Goal: Information Seeking & Learning: Find specific fact

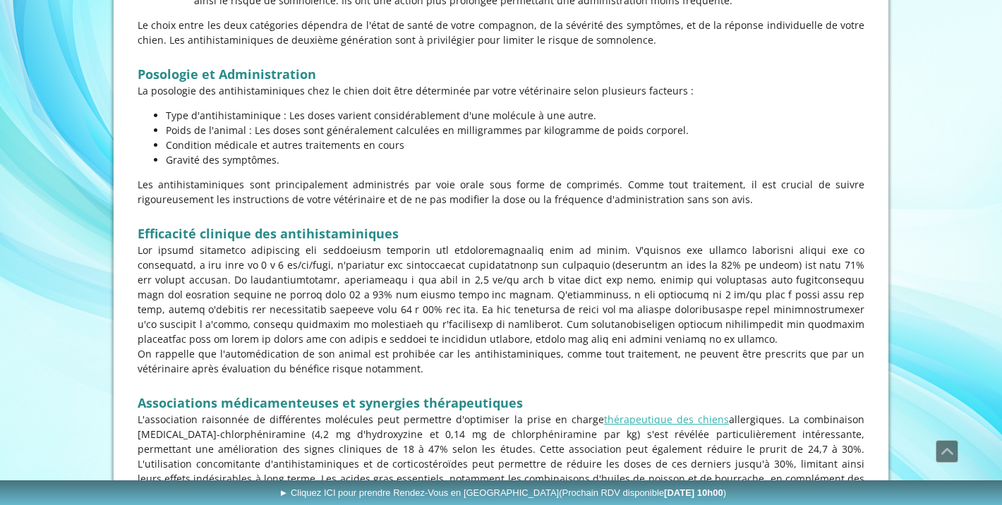
scroll to position [1240, 0]
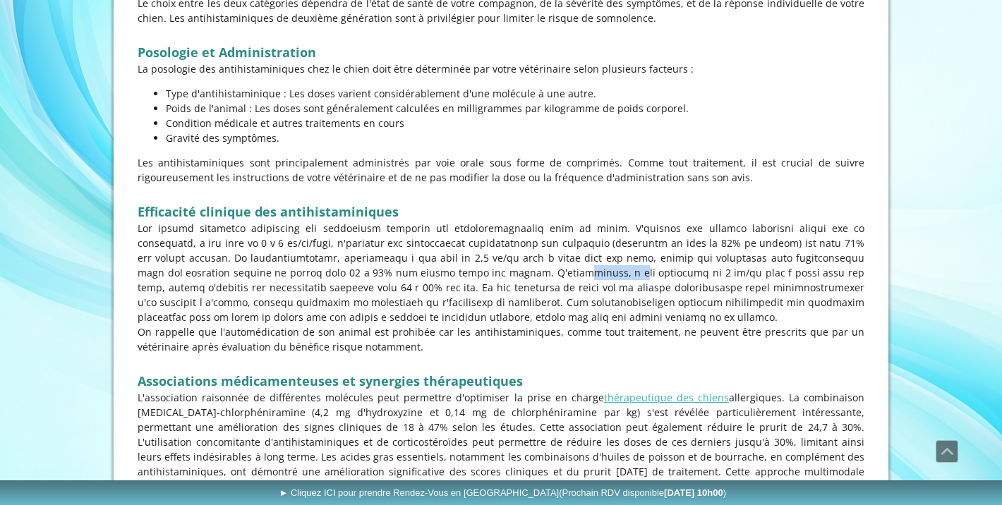
drag, startPoint x: 380, startPoint y: 273, endPoint x: 435, endPoint y: 274, distance: 55.1
click at [435, 274] on p at bounding box center [501, 273] width 727 height 104
copy p "[MEDICAL_DATA]"
click at [564, 291] on p at bounding box center [501, 273] width 727 height 104
drag, startPoint x: 141, startPoint y: 256, endPoint x: 166, endPoint y: 260, distance: 25.1
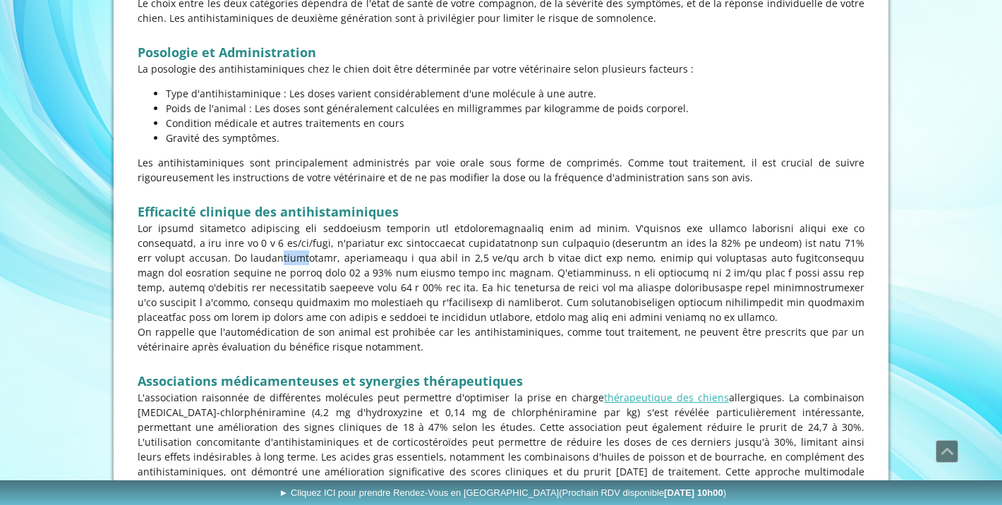
click at [166, 260] on p at bounding box center [501, 273] width 727 height 104
drag, startPoint x: 140, startPoint y: 258, endPoint x: 183, endPoint y: 259, distance: 43.1
click at [190, 261] on p at bounding box center [501, 273] width 727 height 104
click at [139, 258] on p at bounding box center [501, 273] width 727 height 104
drag, startPoint x: 138, startPoint y: 258, endPoint x: 219, endPoint y: 262, distance: 80.5
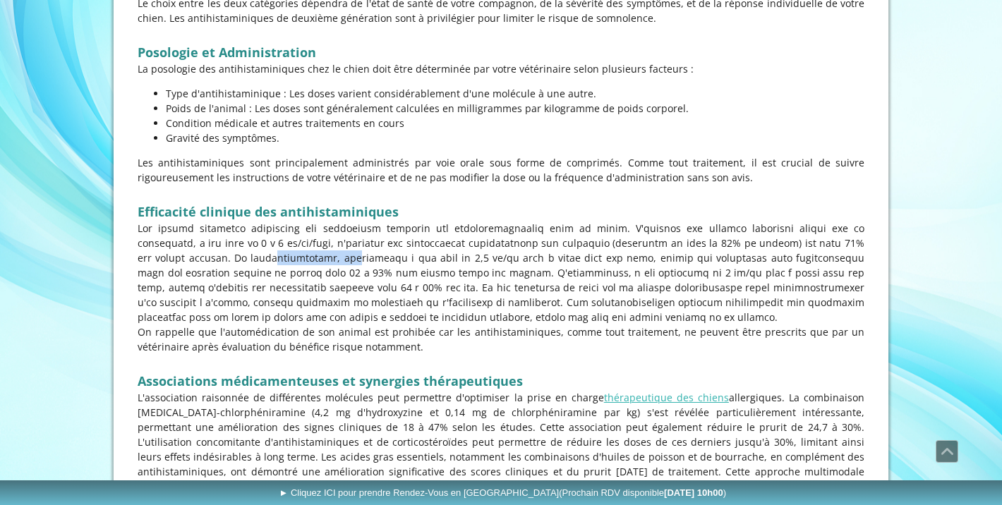
click at [219, 262] on p at bounding box center [501, 273] width 727 height 104
copy p "chlorphéniramine"
